Goal: Task Accomplishment & Management: Complete application form

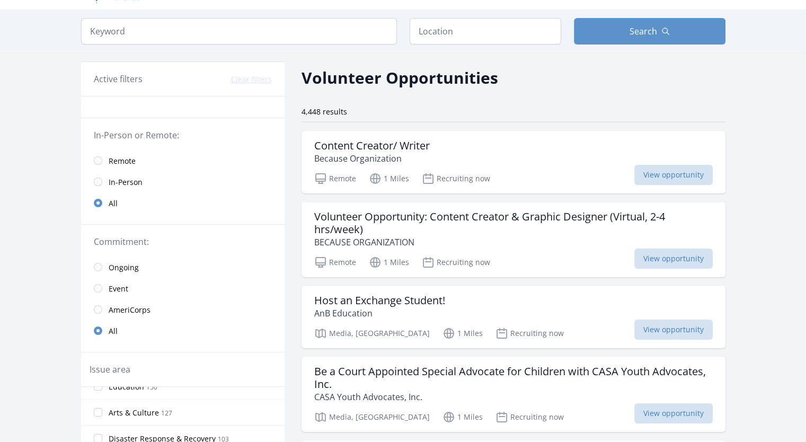
scroll to position [23, 0]
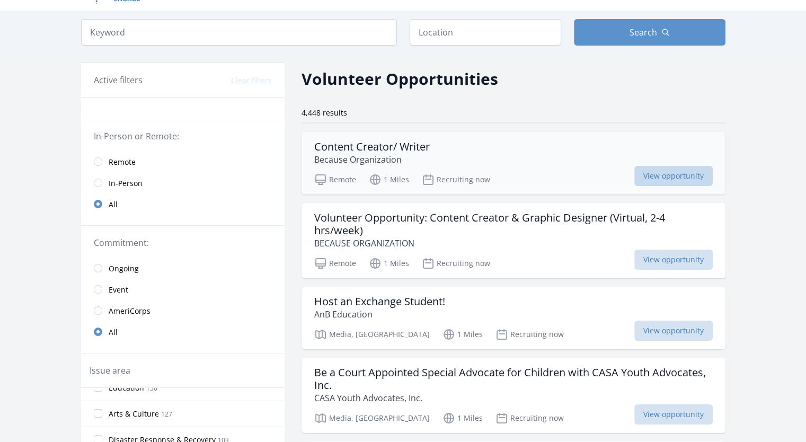
click at [653, 172] on span "View opportunity" at bounding box center [673, 176] width 78 height 20
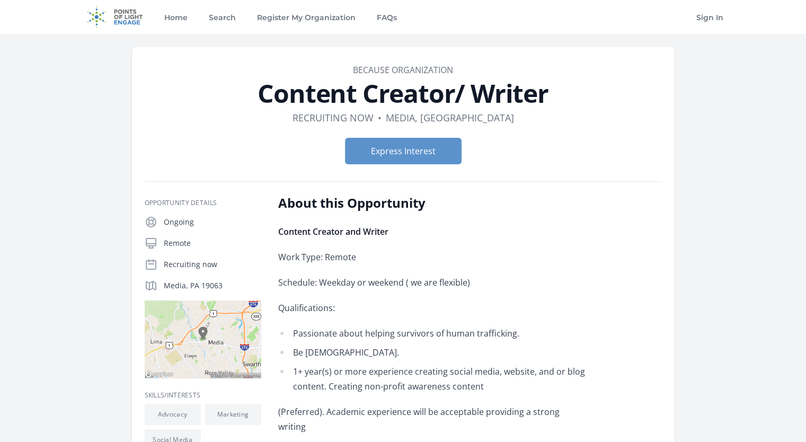
scroll to position [1, 0]
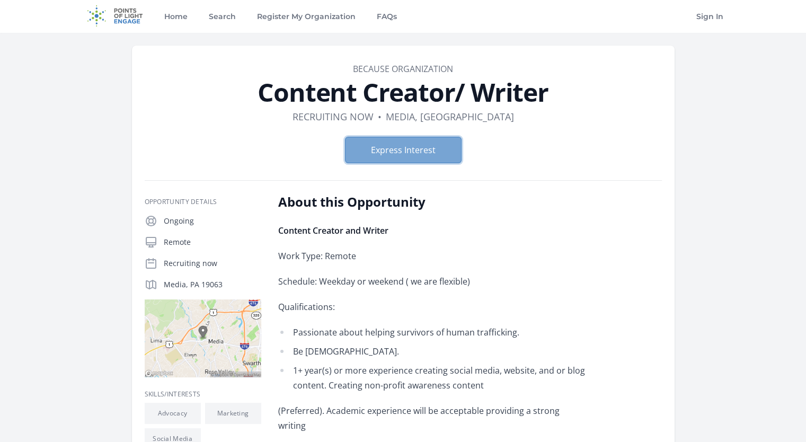
click at [390, 145] on button "Express Interest" at bounding box center [403, 150] width 117 height 26
